Goal: Information Seeking & Learning: Find specific fact

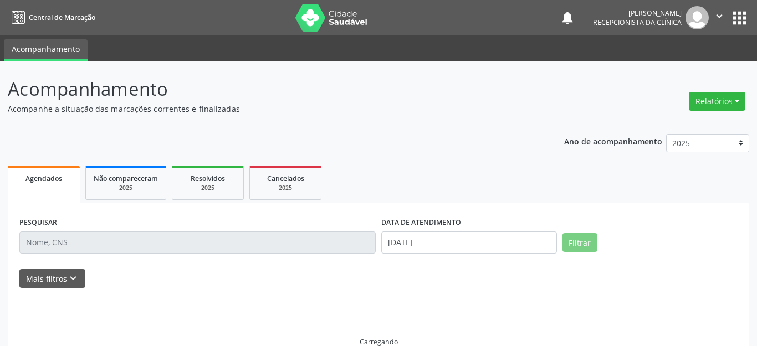
select select "7"
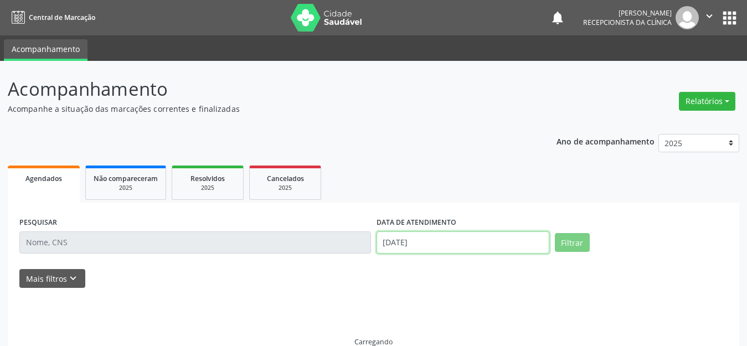
click at [462, 244] on input "[DATE]" at bounding box center [463, 243] width 173 height 22
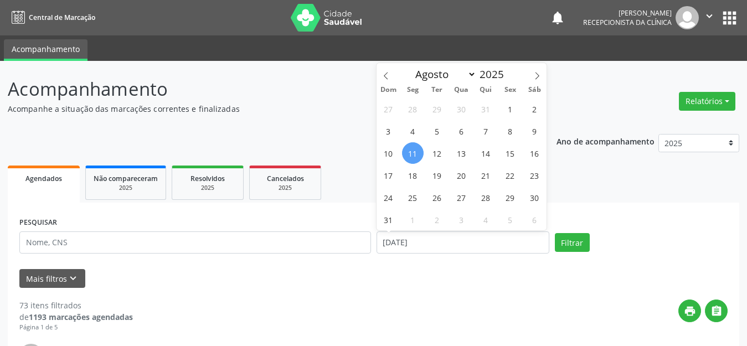
click at [416, 155] on span "11" at bounding box center [413, 153] width 22 height 22
type input "[DATE]"
drag, startPoint x: 246, startPoint y: 292, endPoint x: 289, endPoint y: 275, distance: 46.5
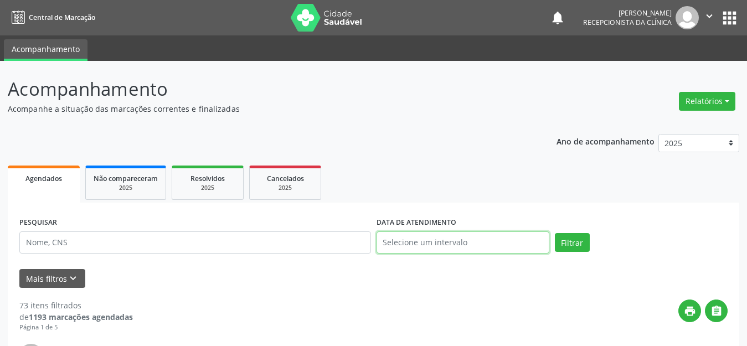
click at [409, 248] on input "text" at bounding box center [463, 243] width 173 height 22
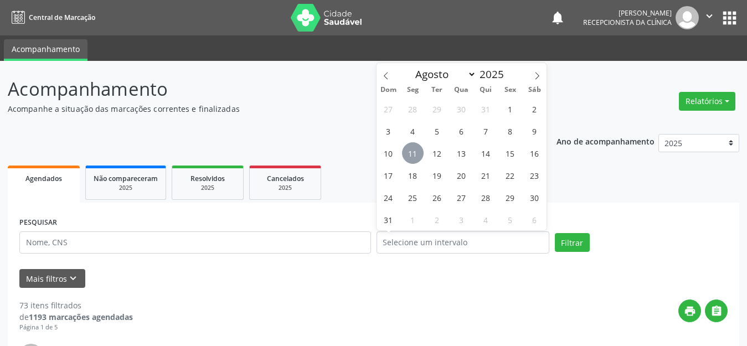
click at [412, 151] on span "11" at bounding box center [413, 153] width 22 height 22
type input "[DATE]"
click at [412, 151] on span "11" at bounding box center [413, 153] width 22 height 22
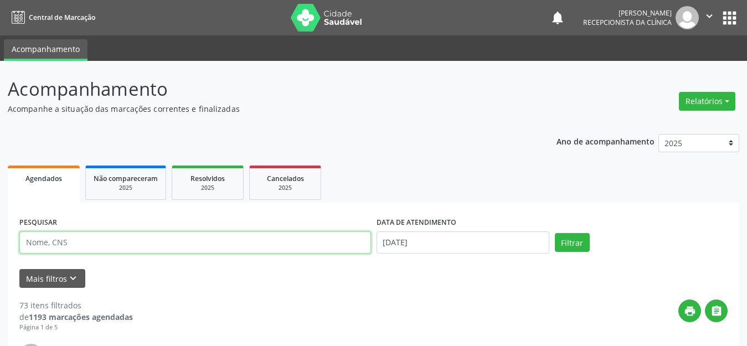
click at [257, 241] on input "text" at bounding box center [195, 243] width 352 height 22
type input "rita"
click at [555, 233] on button "Filtrar" at bounding box center [572, 242] width 35 height 19
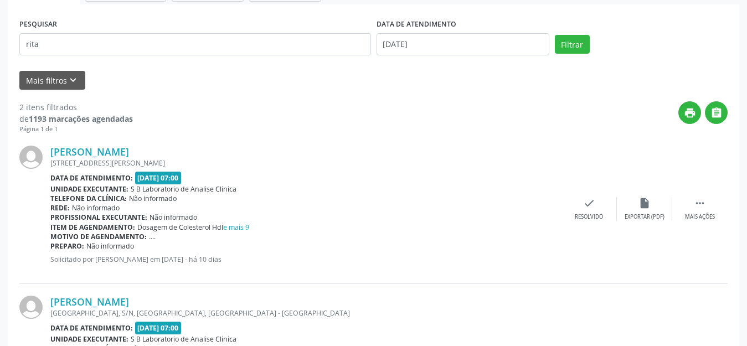
scroll to position [254, 0]
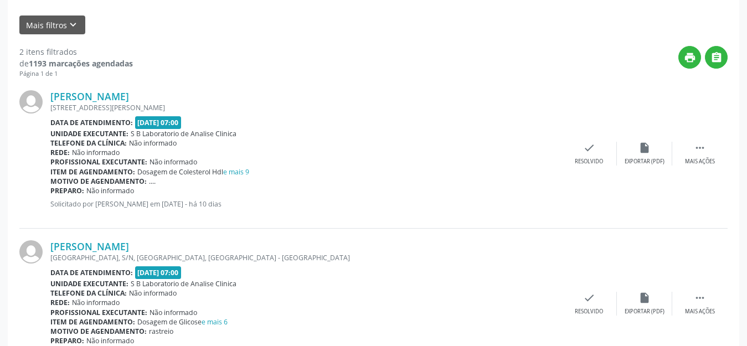
drag, startPoint x: 250, startPoint y: 105, endPoint x: 48, endPoint y: 106, distance: 202.2
click at [49, 106] on div "[PERSON_NAME] [STREET_ADDRESS][PERSON_NAME] Data de atendimento: [DATE] 07:00 U…" at bounding box center [373, 154] width 708 height 150
click at [397, 143] on div "Telefone da clínica: Não informado" at bounding box center [305, 142] width 511 height 9
click at [291, 113] on div "[PERSON_NAME] [STREET_ADDRESS][PERSON_NAME] Data de atendimento: [DATE] 07:00 U…" at bounding box center [305, 153] width 511 height 126
click at [308, 94] on div "[PERSON_NAME]" at bounding box center [305, 96] width 511 height 12
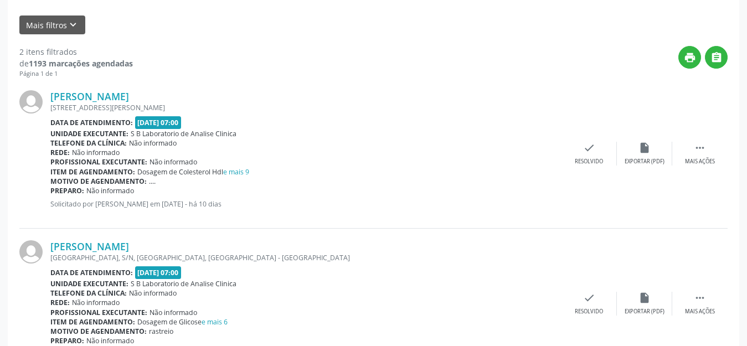
drag, startPoint x: 50, startPoint y: 109, endPoint x: 223, endPoint y: 115, distance: 172.9
click at [223, 115] on div "[PERSON_NAME] [STREET_ADDRESS][PERSON_NAME] Data de atendimento: [DATE] 07:00 U…" at bounding box center [373, 154] width 708 height 150
click at [276, 108] on div "[STREET_ADDRESS][PERSON_NAME]" at bounding box center [305, 107] width 511 height 9
click at [245, 111] on div "[STREET_ADDRESS][PERSON_NAME]" at bounding box center [305, 107] width 511 height 9
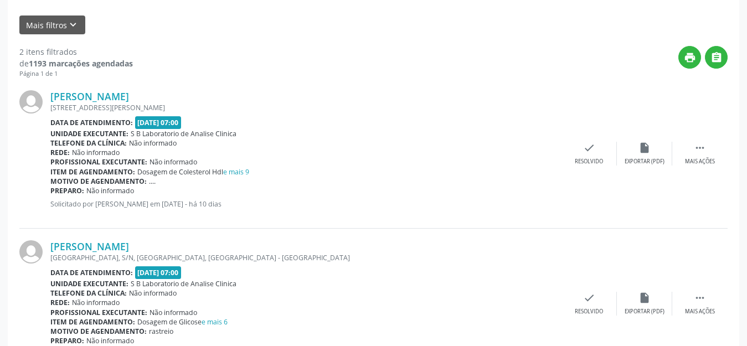
click at [250, 110] on div "[STREET_ADDRESS][PERSON_NAME]" at bounding box center [305, 107] width 511 height 9
click at [268, 109] on div "[STREET_ADDRESS][PERSON_NAME]" at bounding box center [305, 107] width 511 height 9
drag, startPoint x: 256, startPoint y: 109, endPoint x: 50, endPoint y: 110, distance: 206.6
click at [50, 110] on div "[PERSON_NAME] [STREET_ADDRESS][PERSON_NAME] Data de atendimento: [DATE] 07:00 U…" at bounding box center [373, 154] width 708 height 150
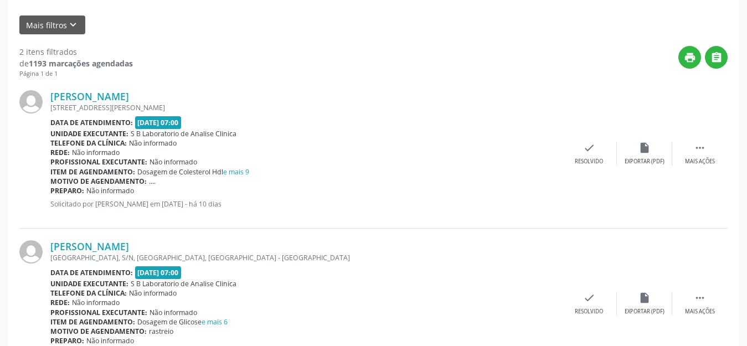
click at [348, 126] on div "Data de atendimento: [DATE] 07:00" at bounding box center [305, 122] width 511 height 13
click at [241, 174] on link "e mais 9" at bounding box center [236, 171] width 26 height 9
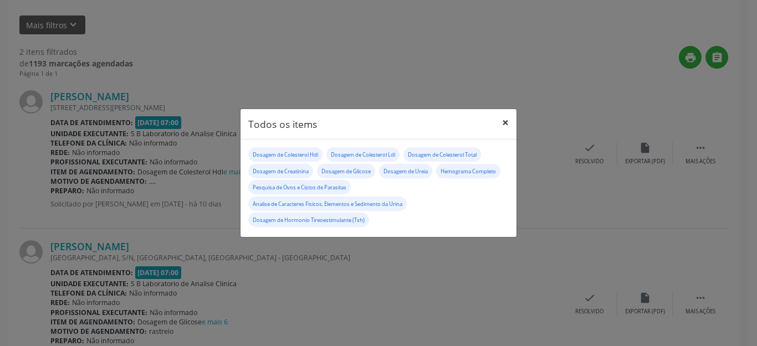
click at [503, 126] on button "×" at bounding box center [505, 122] width 22 height 27
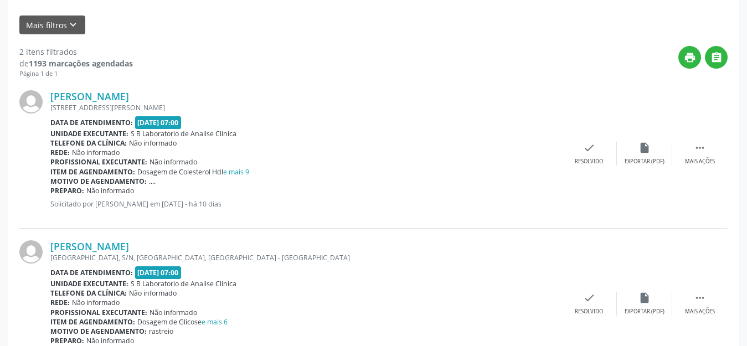
click at [419, 114] on div "[PERSON_NAME] [STREET_ADDRESS][PERSON_NAME] Data de atendimento: [DATE] 07:00 U…" at bounding box center [305, 153] width 511 height 126
click at [697, 151] on icon "" at bounding box center [700, 148] width 12 height 12
click at [547, 145] on div "print Imprimir" at bounding box center [533, 154] width 55 height 24
click at [352, 74] on div "print " at bounding box center [430, 62] width 595 height 33
drag, startPoint x: 111, startPoint y: 9, endPoint x: 434, endPoint y: 28, distance: 323.5
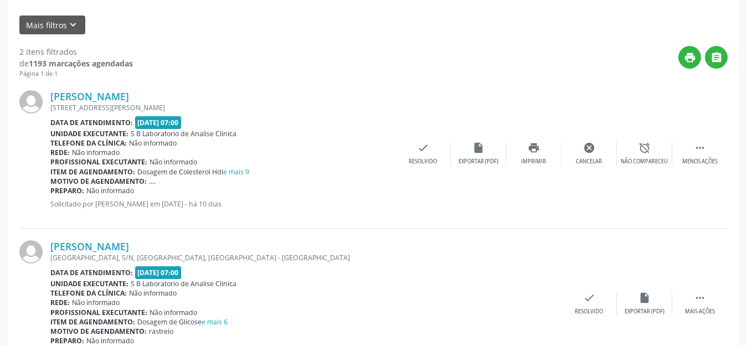
click at [434, 28] on div "Mais filtros keyboard_arrow_down" at bounding box center [374, 25] width 714 height 19
